Goal: Task Accomplishment & Management: Manage account settings

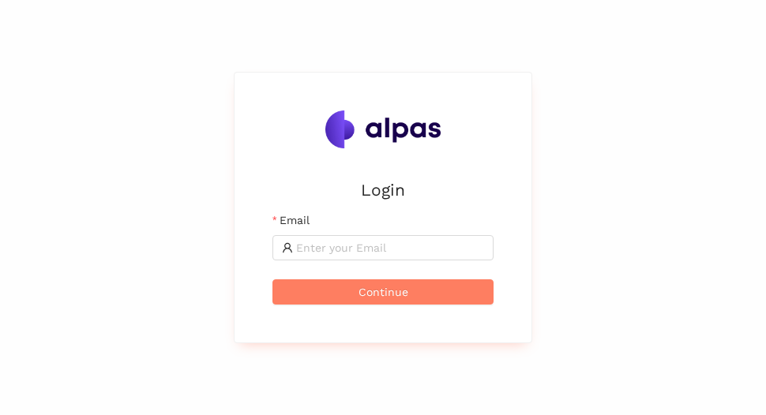
click at [219, 240] on div "Login Email Continue" at bounding box center [383, 207] width 766 height 415
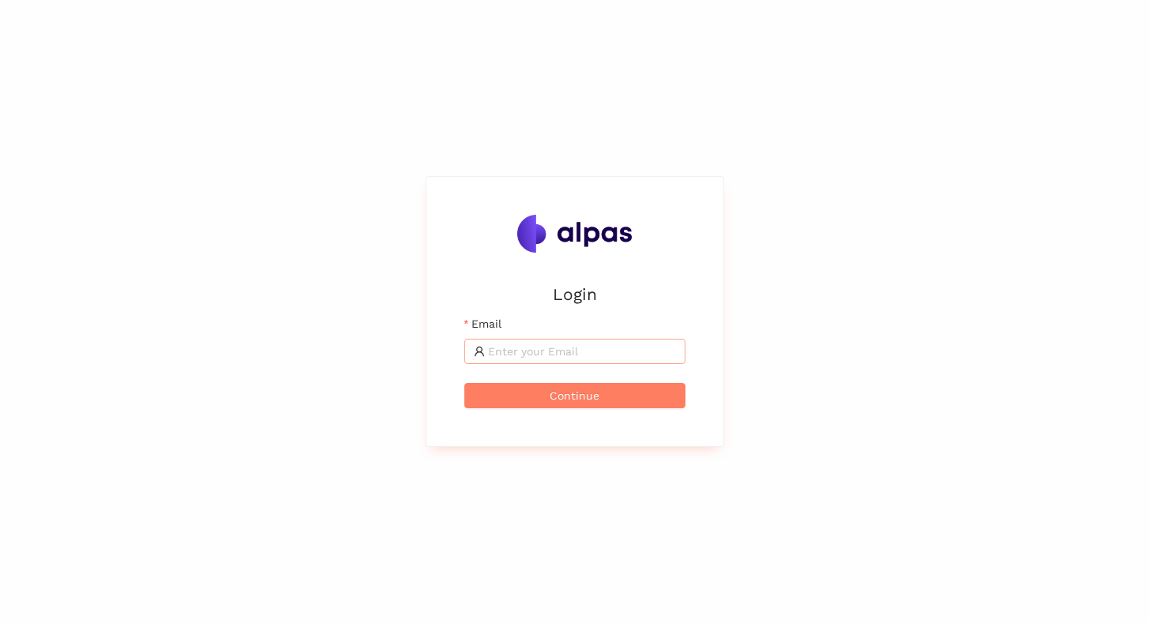
click at [509, 364] on span at bounding box center [574, 351] width 221 height 25
click at [518, 351] on input "Email" at bounding box center [582, 351] width 188 height 17
type input "[EMAIL_ADDRESS]"
click at [584, 393] on span "Continue" at bounding box center [575, 395] width 50 height 17
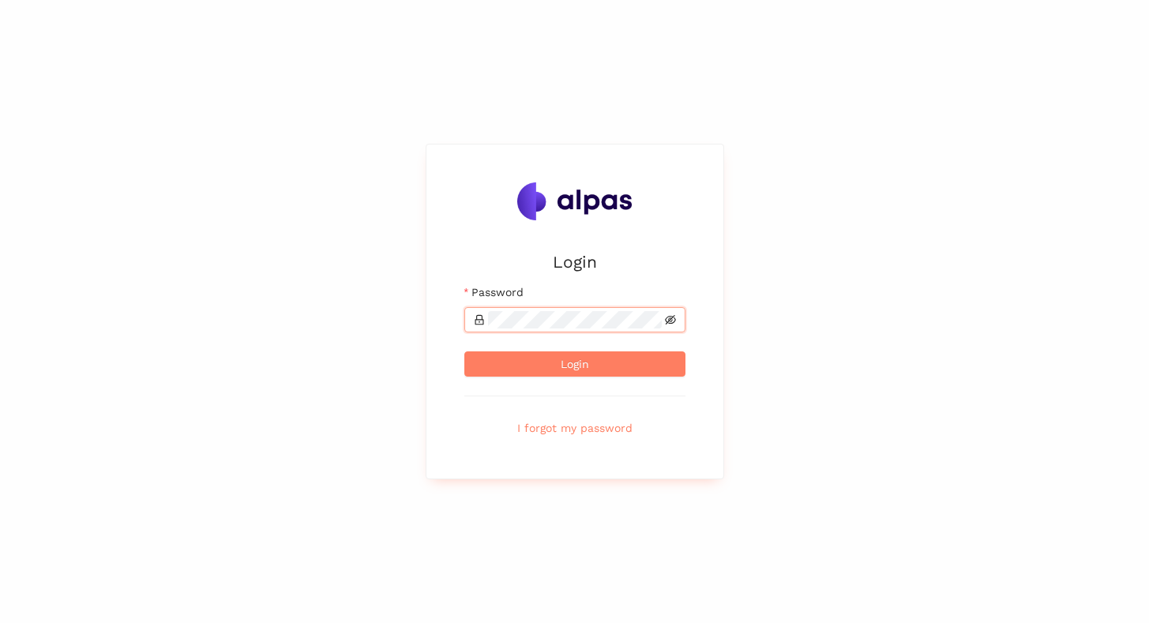
click at [669, 319] on icon "eye-invisible" at bounding box center [670, 319] width 11 height 11
click at [633, 363] on button "Login" at bounding box center [574, 363] width 221 height 25
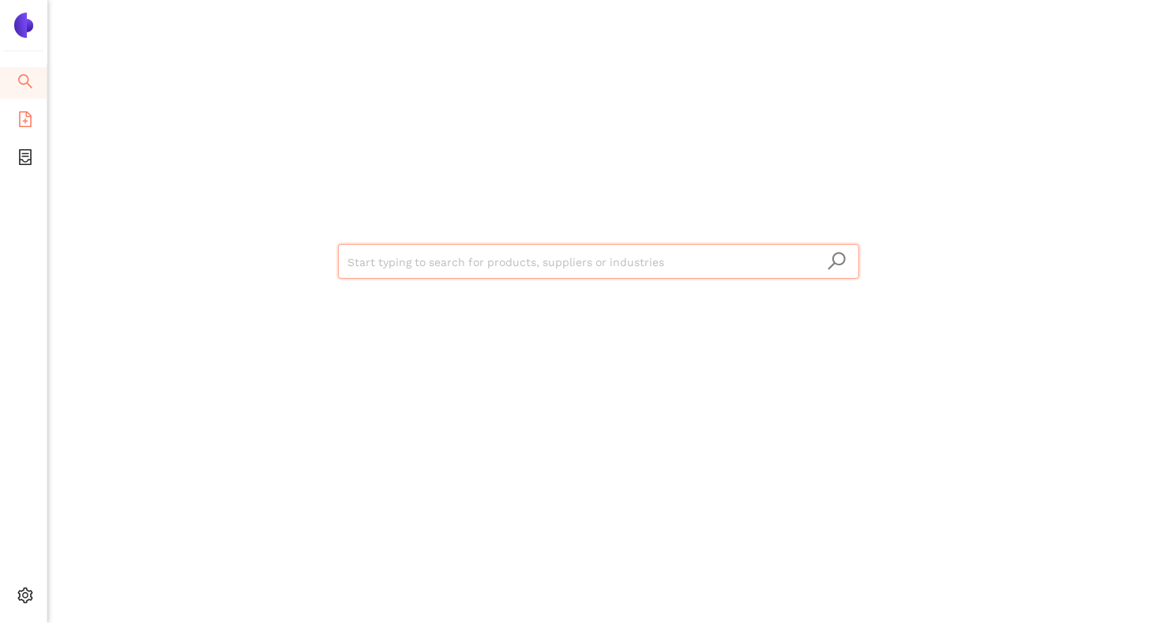
click at [28, 117] on icon "file-add" at bounding box center [25, 119] width 16 height 16
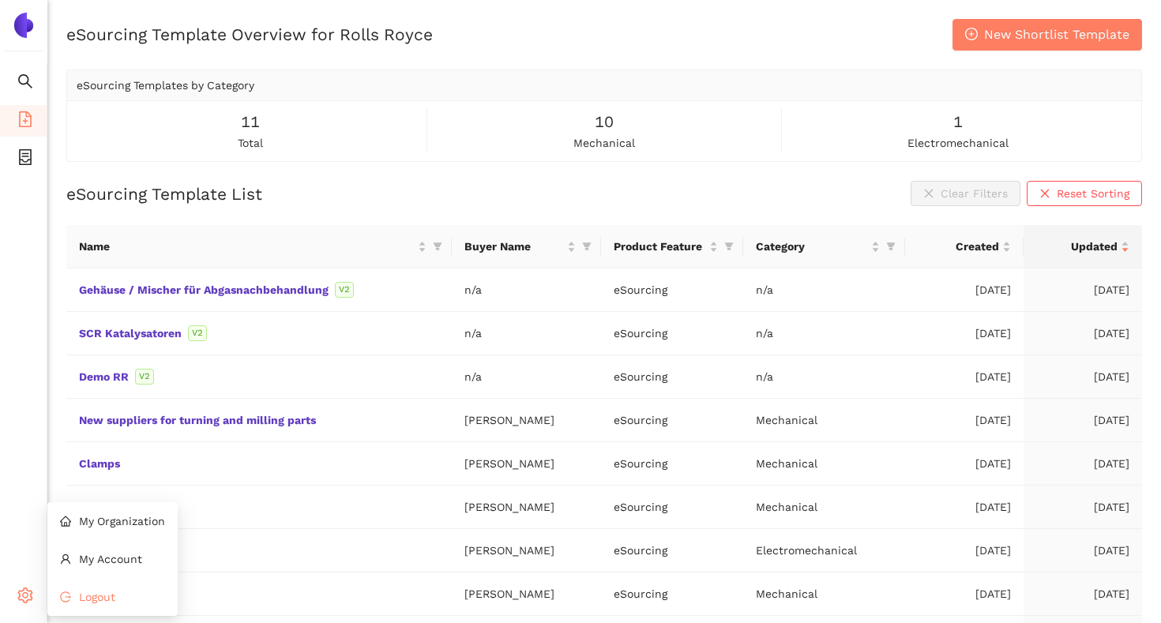
click at [70, 415] on li "Logout" at bounding box center [112, 597] width 130 height 32
